Goal: Task Accomplishment & Management: Manage account settings

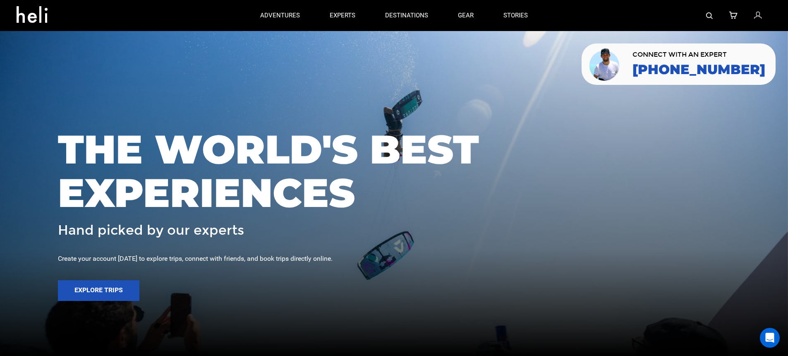
click at [710, 17] on img at bounding box center [709, 15] width 7 height 7
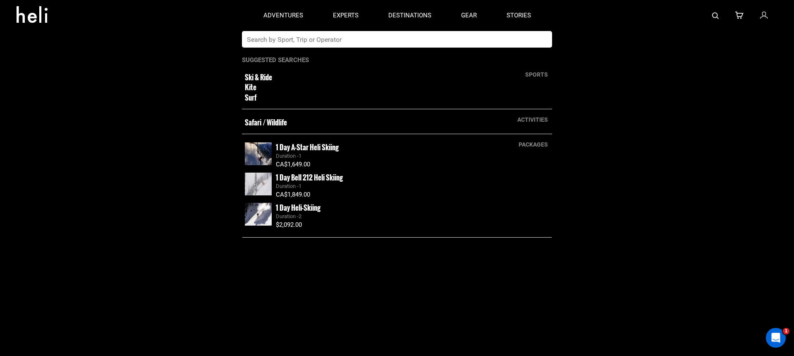
click at [316, 41] on input "text" at bounding box center [388, 39] width 293 height 17
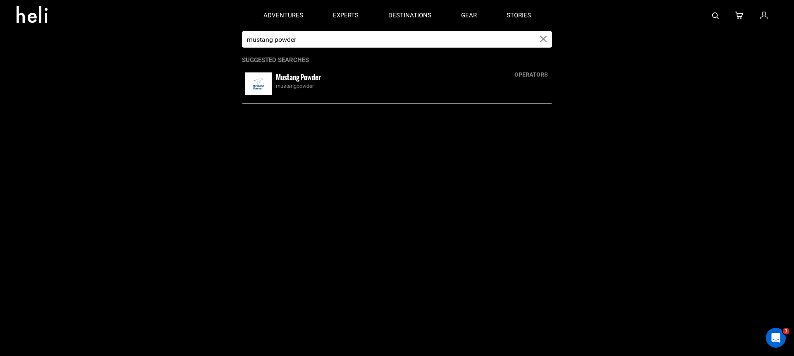
type input "mustang powder"
click at [301, 77] on small "Mustang Powder" at bounding box center [298, 77] width 45 height 10
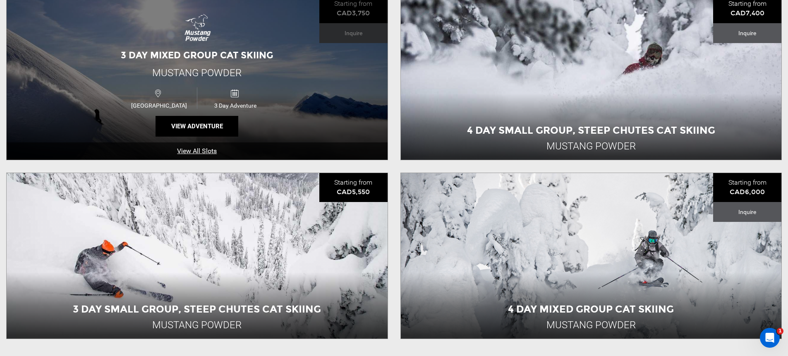
scroll to position [317, 0]
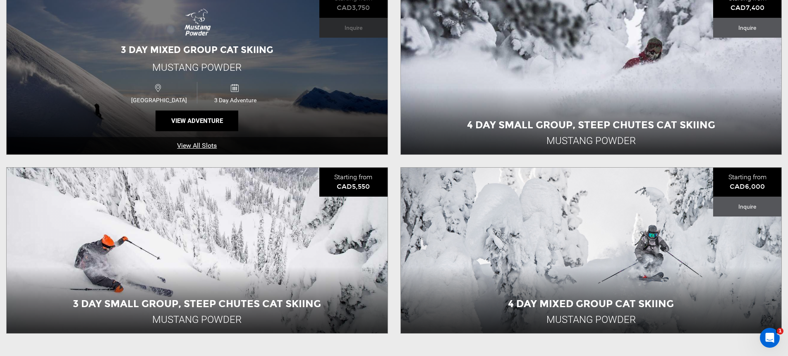
click at [300, 135] on div "3 Day Mixed Group Cat Skiing Mustang Powder [GEOGRAPHIC_DATA] 3 Day Adventure V…" at bounding box center [197, 71] width 381 height 165
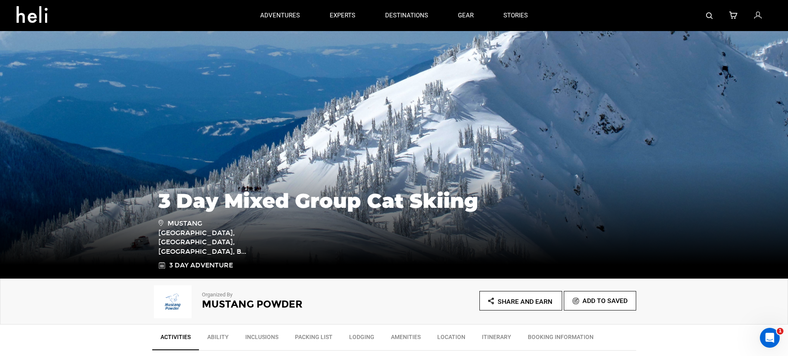
click at [757, 19] on icon at bounding box center [757, 15] width 7 height 11
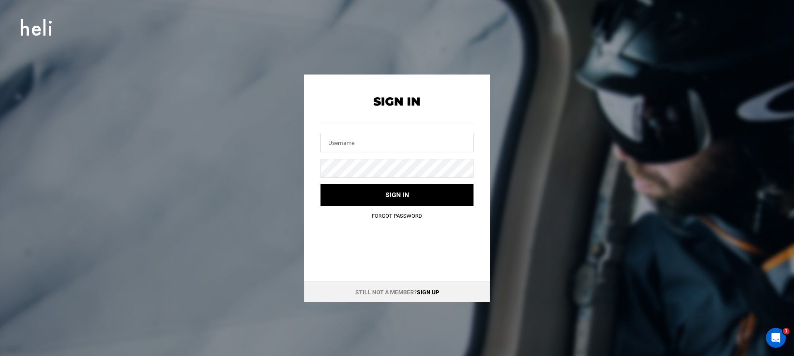
click at [402, 141] on input "text" at bounding box center [397, 143] width 153 height 19
type input "m"
type input "[EMAIL_ADDRESS][DOMAIN_NAME]"
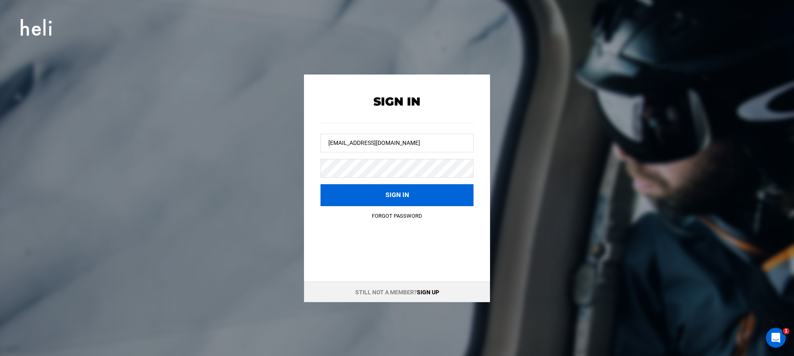
click at [360, 193] on button "Sign in" at bounding box center [397, 195] width 153 height 22
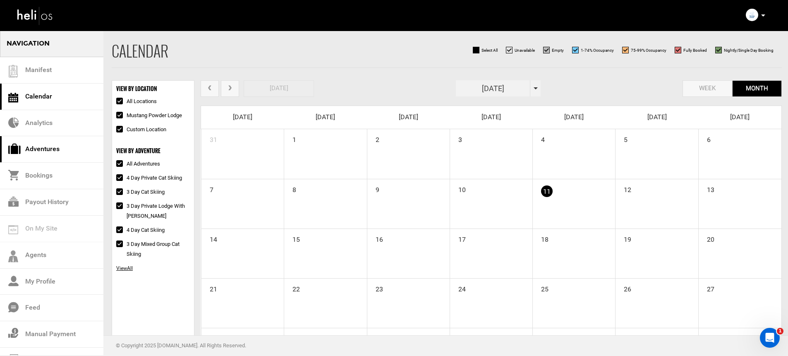
click at [62, 150] on link "Adventures" at bounding box center [51, 149] width 103 height 26
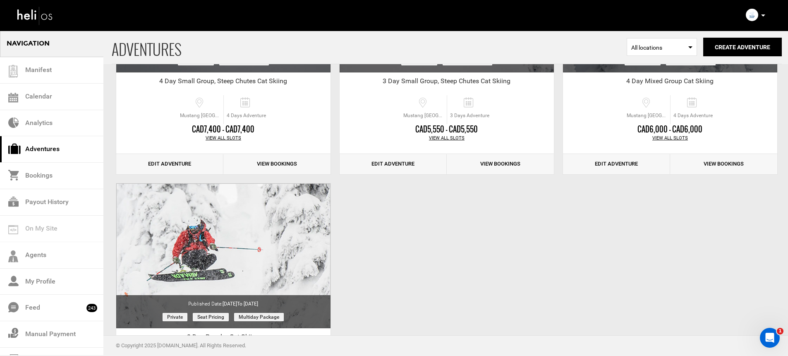
scroll to position [487, 0]
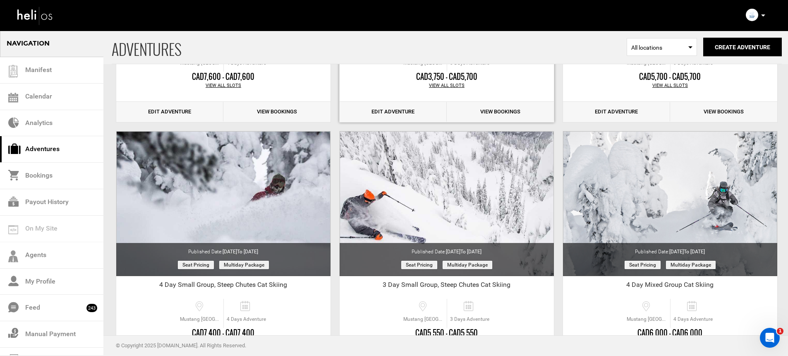
click at [391, 109] on link "Edit Adventure" at bounding box center [393, 112] width 107 height 20
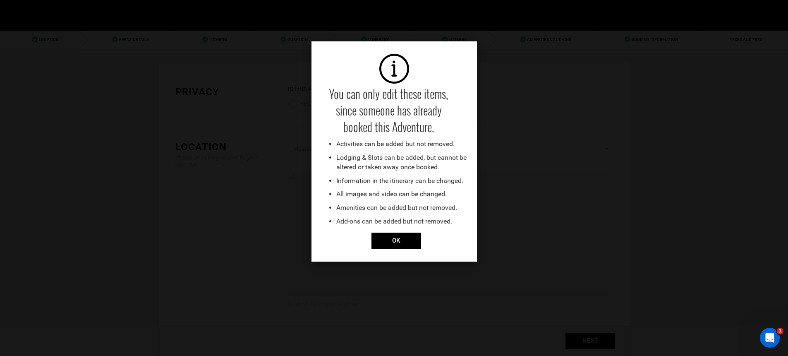
click at [134, 40] on div "You can only edit these items, since someone has already booked this Adventure.…" at bounding box center [394, 178] width 788 height 356
click at [410, 244] on input "OK" at bounding box center [396, 240] width 50 height 17
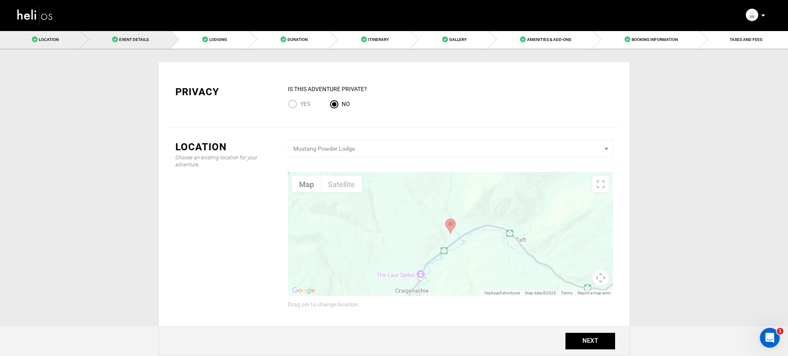
click at [141, 46] on link "Event Details" at bounding box center [125, 39] width 90 height 19
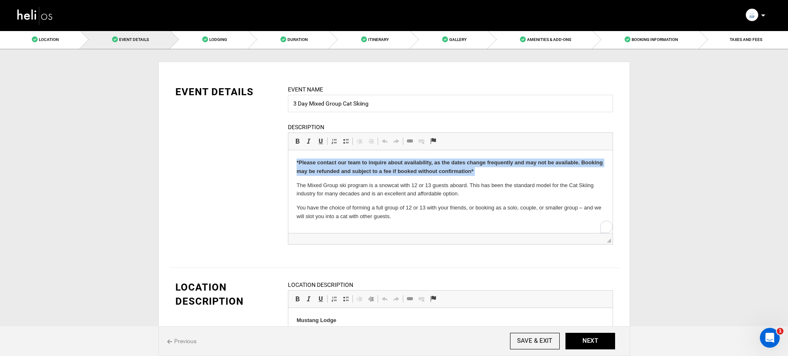
drag, startPoint x: 295, startPoint y: 186, endPoint x: 566, endPoint y: 311, distance: 298.8
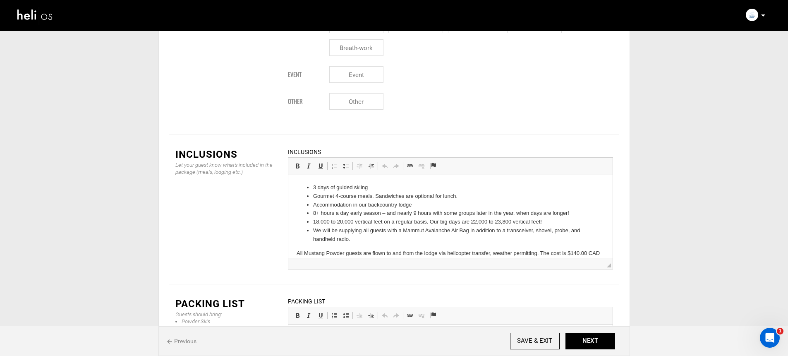
scroll to position [1166, 0]
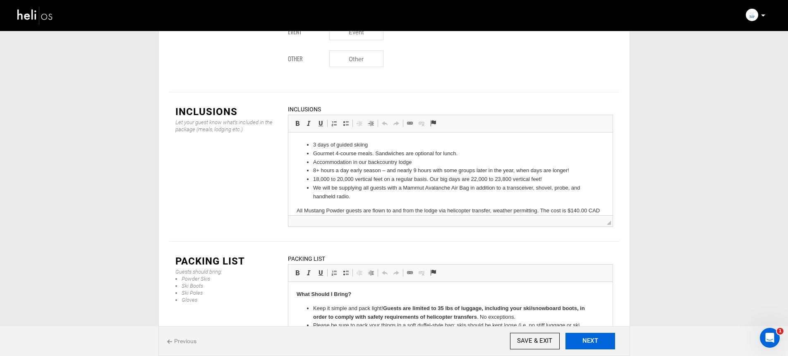
click at [591, 344] on button "NEXT" at bounding box center [591, 341] width 50 height 17
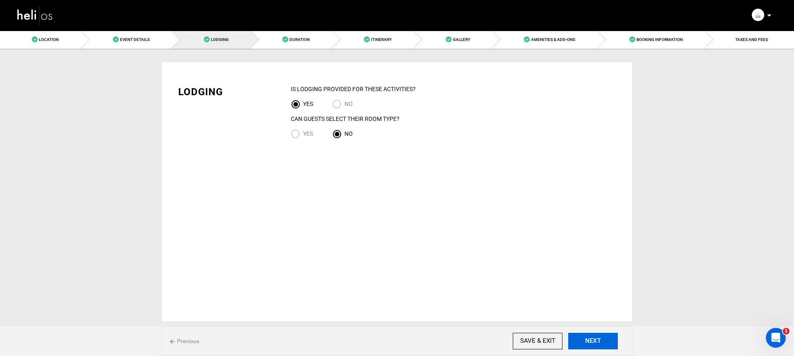
click at [592, 344] on button "NEXT" at bounding box center [593, 341] width 50 height 17
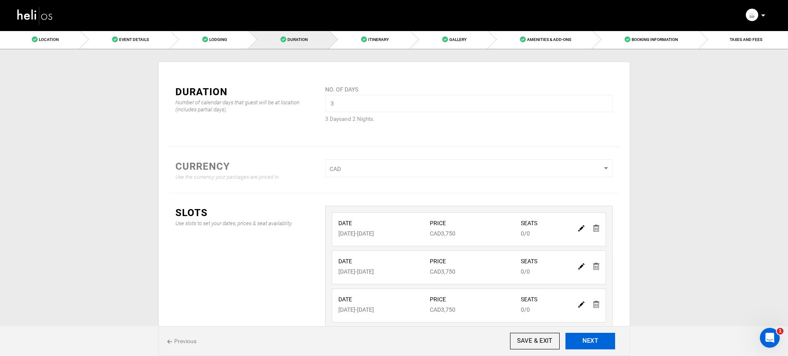
click at [592, 344] on button "NEXT" at bounding box center [591, 341] width 50 height 17
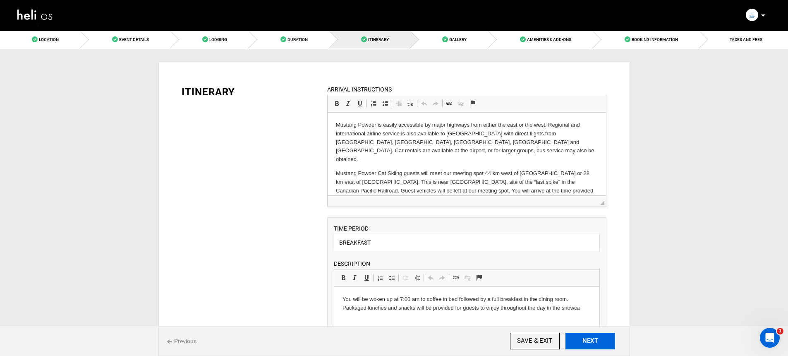
click at [592, 344] on button "NEXT" at bounding box center [591, 341] width 50 height 17
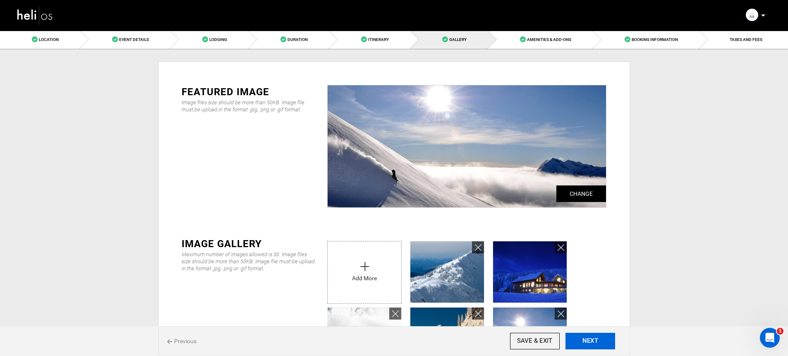
click at [592, 344] on button "NEXT" at bounding box center [591, 341] width 50 height 17
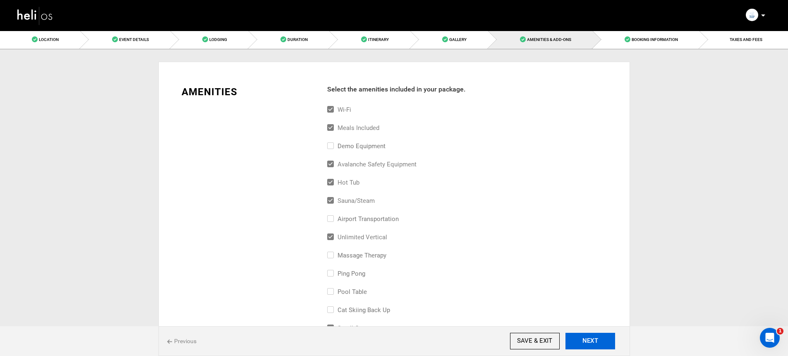
click at [592, 344] on button "NEXT" at bounding box center [591, 341] width 50 height 17
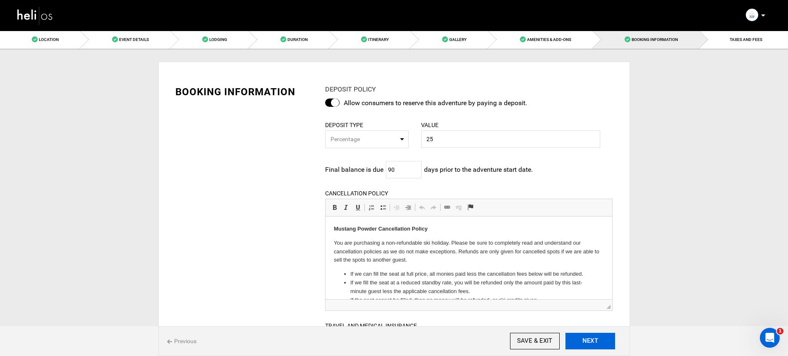
click at [592, 344] on button "NEXT" at bounding box center [591, 341] width 50 height 17
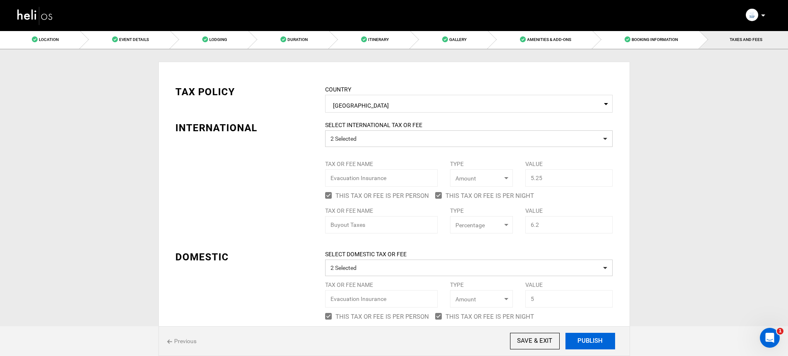
click at [592, 344] on button "PUBLISH" at bounding box center [591, 341] width 50 height 17
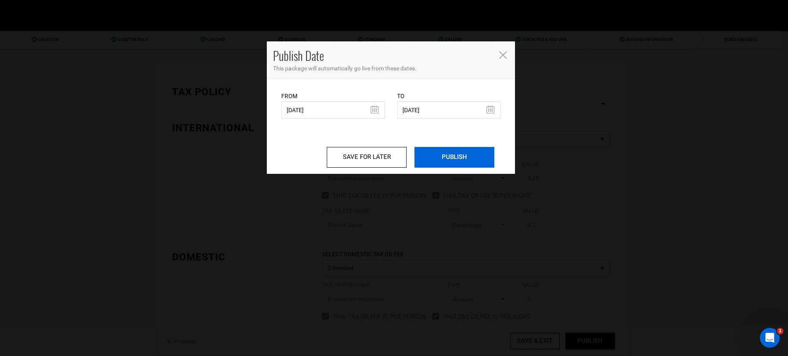
click at [453, 156] on input "PUBLISH" at bounding box center [455, 157] width 80 height 21
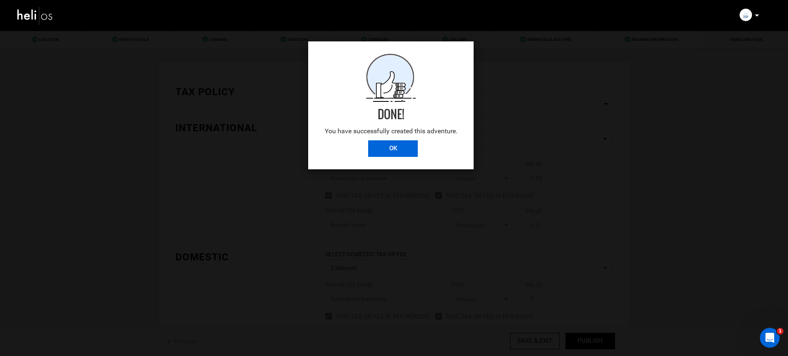
click at [398, 144] on input "OK" at bounding box center [393, 148] width 50 height 17
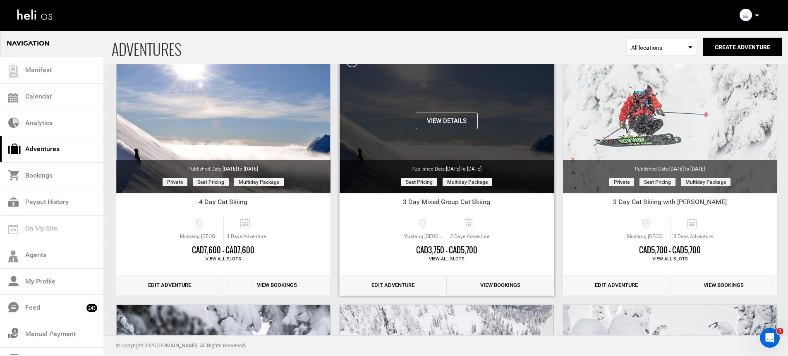
scroll to position [303, 0]
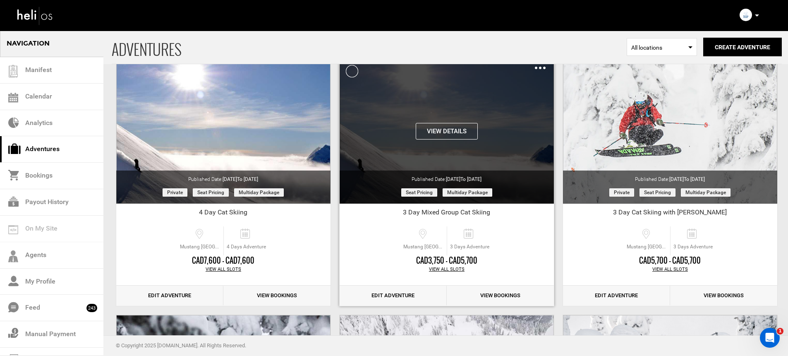
click at [428, 131] on button "View Details" at bounding box center [447, 131] width 62 height 17
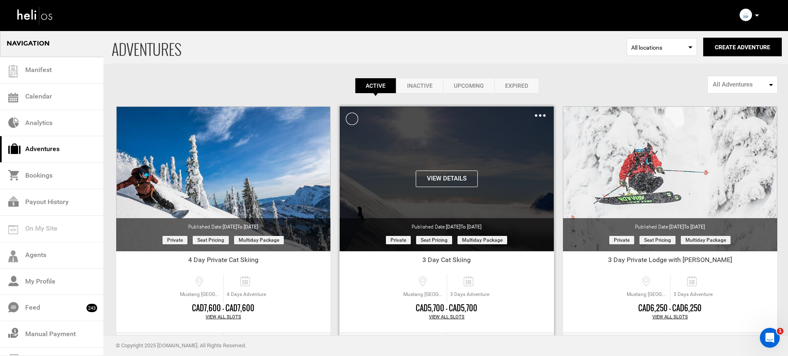
click at [537, 116] on img at bounding box center [540, 115] width 11 height 2
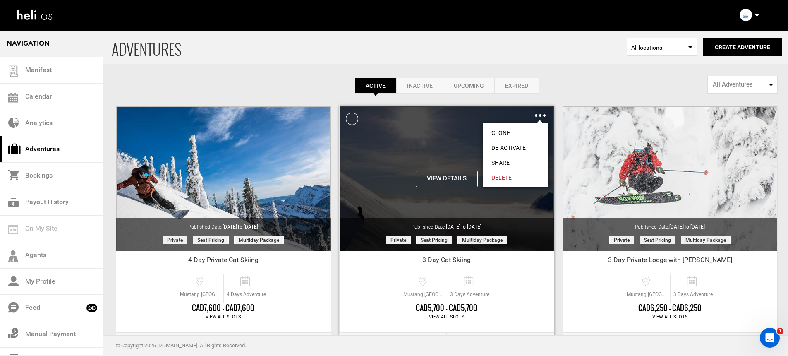
click at [506, 162] on link "Share" at bounding box center [515, 162] width 65 height 15
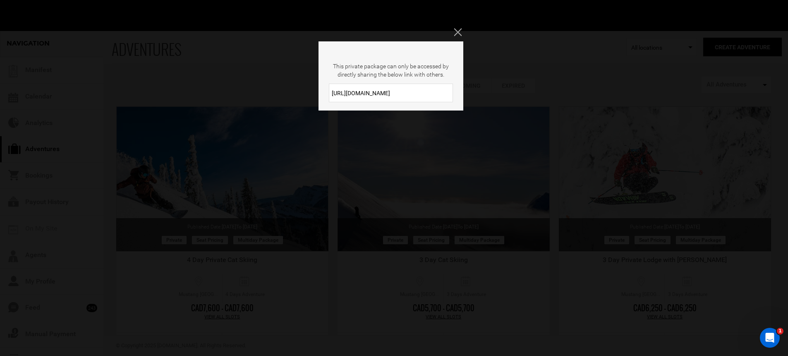
click at [458, 35] on icon "Close" at bounding box center [457, 31] width 7 height 7
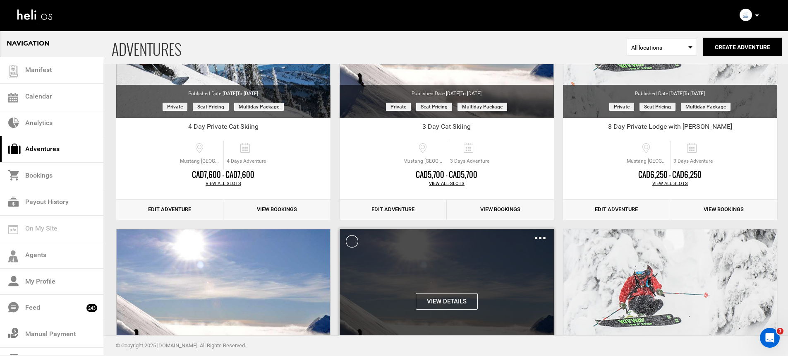
scroll to position [218, 0]
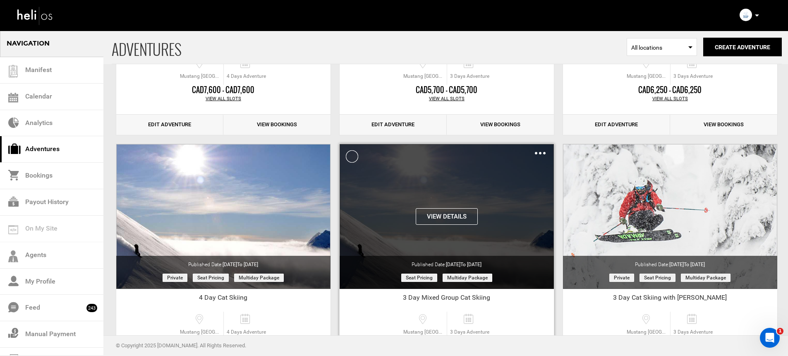
click at [538, 152] on img at bounding box center [540, 153] width 11 height 2
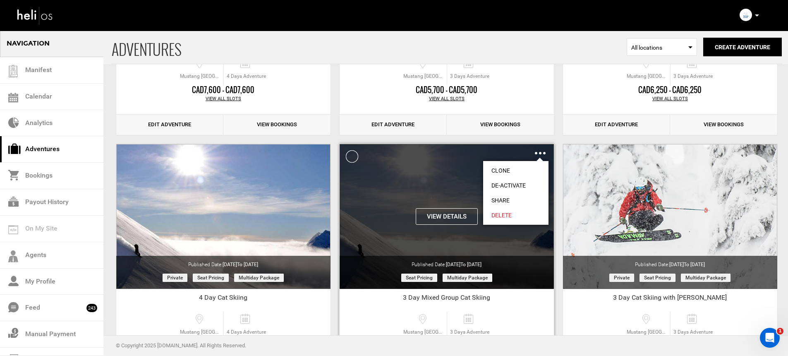
click at [504, 199] on link "Share" at bounding box center [515, 200] width 65 height 15
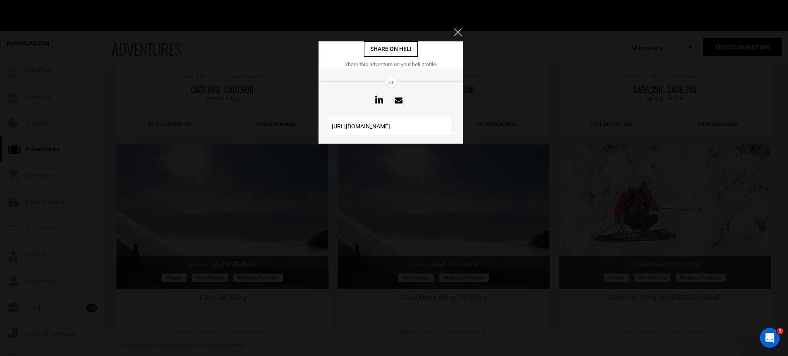
click at [417, 129] on input "[URL][DOMAIN_NAME]" at bounding box center [391, 126] width 124 height 19
click at [292, 49] on div "Share on heli Share this adventure on your heli profile. or [URL][DOMAIN_NAME]" at bounding box center [394, 178] width 788 height 356
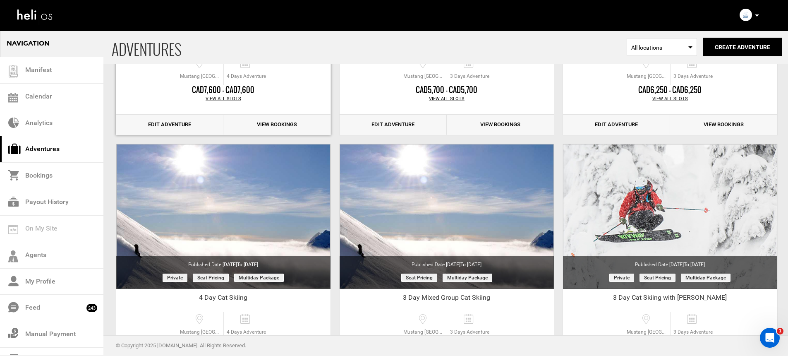
scroll to position [0, 0]
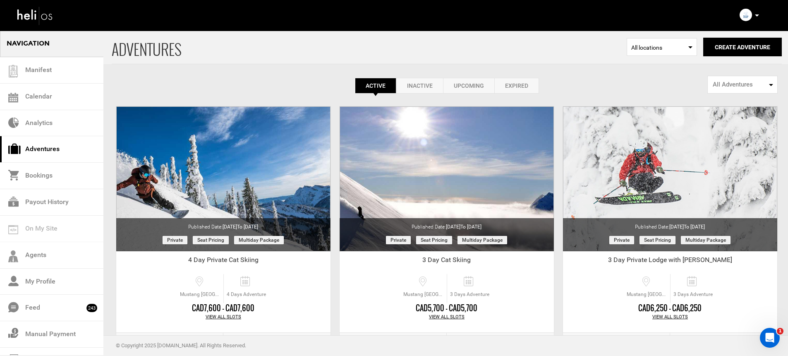
click at [757, 14] on icon at bounding box center [757, 15] width 4 height 2
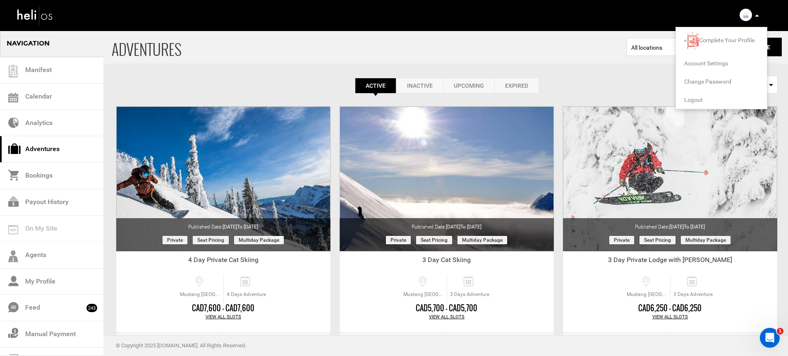
click at [693, 98] on span "Logout" at bounding box center [693, 99] width 19 height 7
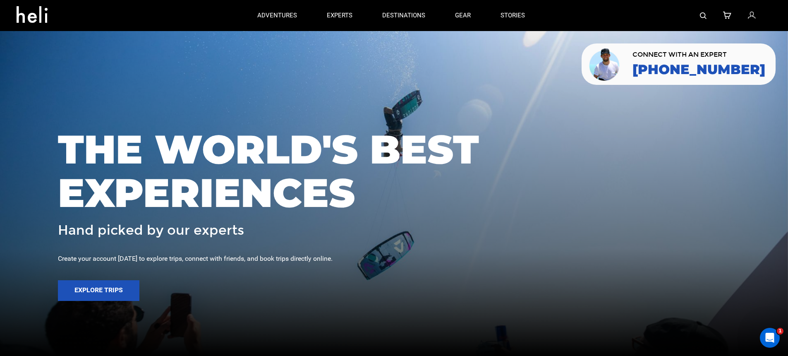
click at [699, 17] on div at bounding box center [653, 15] width 226 height 31
click at [702, 17] on img at bounding box center [703, 15] width 7 height 7
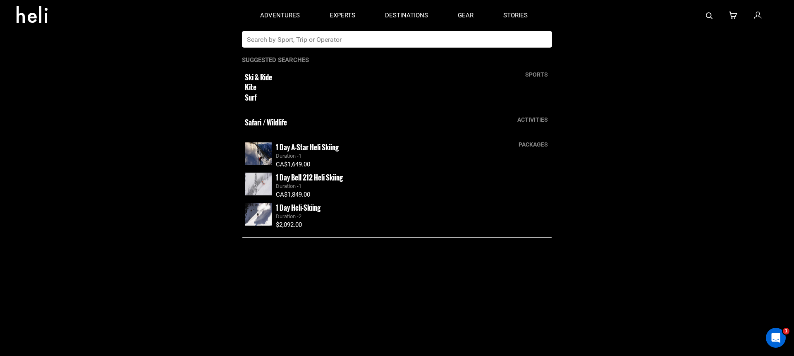
click at [428, 48] on app-search-panel "sports Ski & Ride Kite Surf activities Safari / Wildlife packages 1 Day A-Star …" at bounding box center [397, 193] width 794 height 325
click at [430, 41] on input "text" at bounding box center [388, 39] width 293 height 17
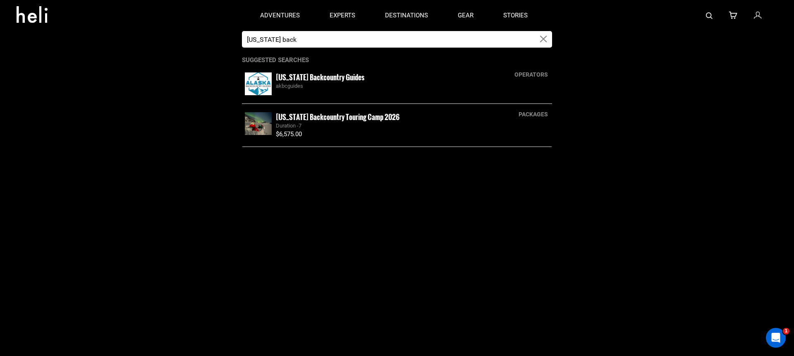
type input "[US_STATE] back"
click at [274, 77] on div "[US_STATE] Backcountry Guides akbcguides" at bounding box center [397, 83] width 310 height 27
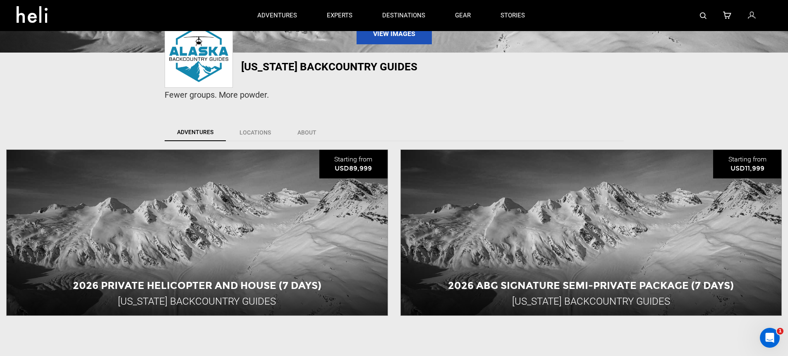
scroll to position [149, 0]
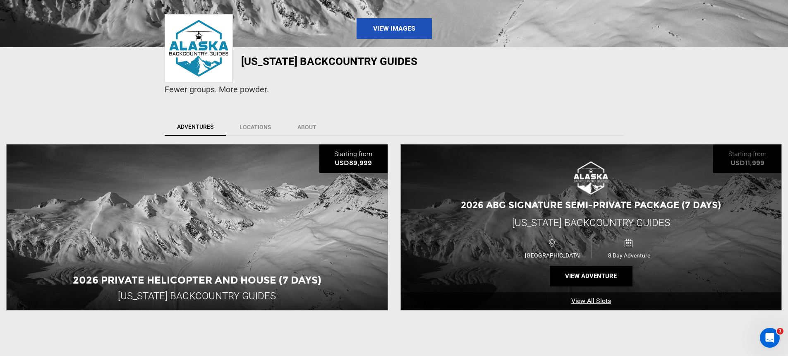
click at [590, 302] on link "View All Slots" at bounding box center [591, 301] width 381 height 18
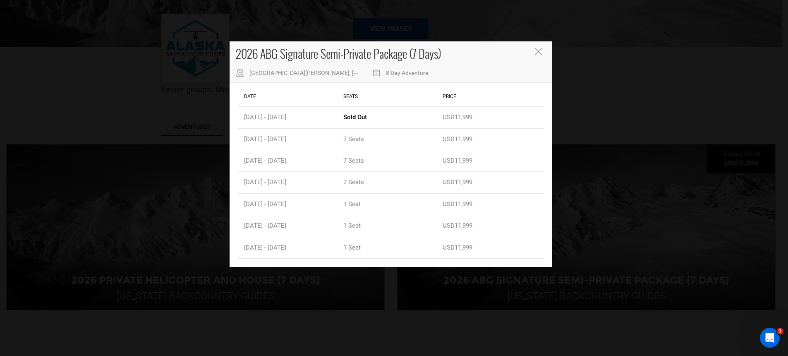
click at [501, 292] on div "2026 ABG Signature Semi-Private Package (7 Days) [GEOGRAPHIC_DATA], [GEOGRAPHIC…" at bounding box center [394, 178] width 788 height 356
